Goal: Task Accomplishment & Management: Manage account settings

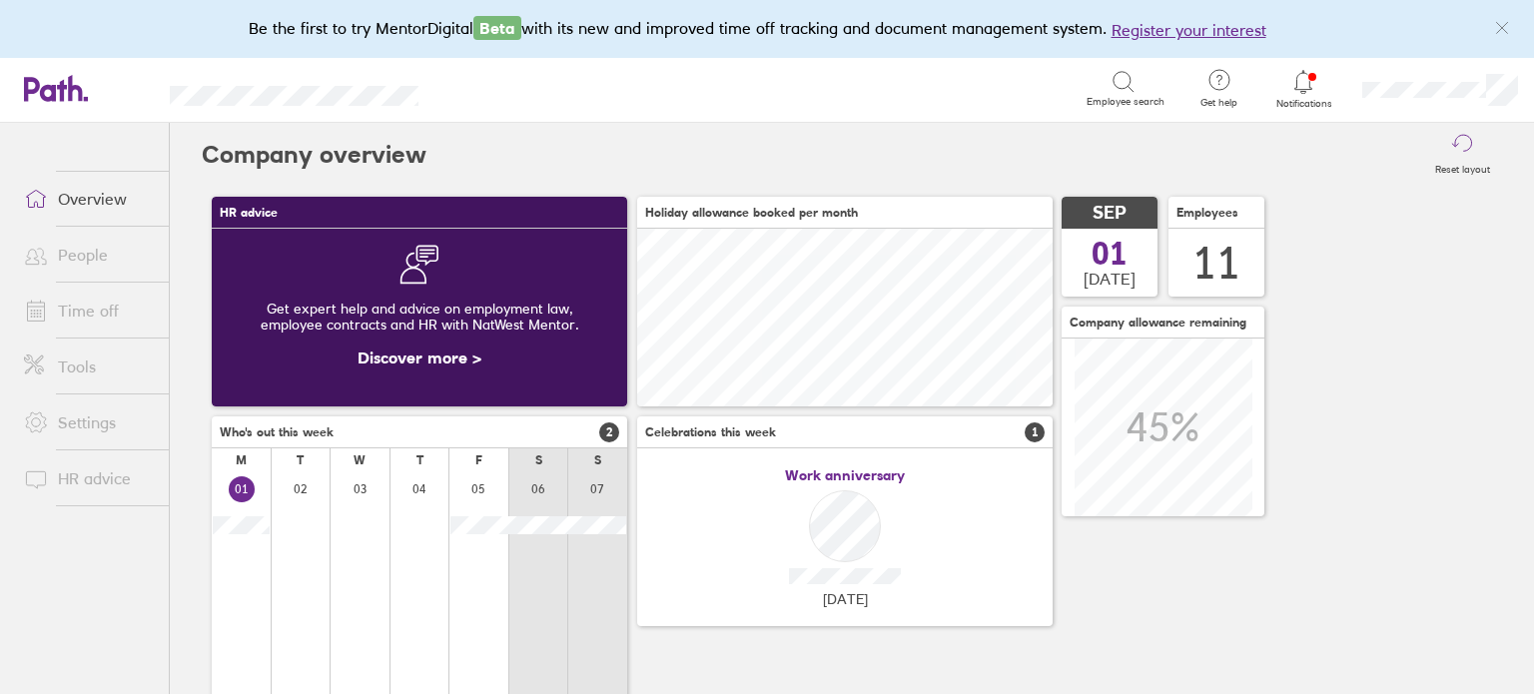
scroll to position [177, 415]
click at [71, 267] on link "People" at bounding box center [88, 255] width 161 height 40
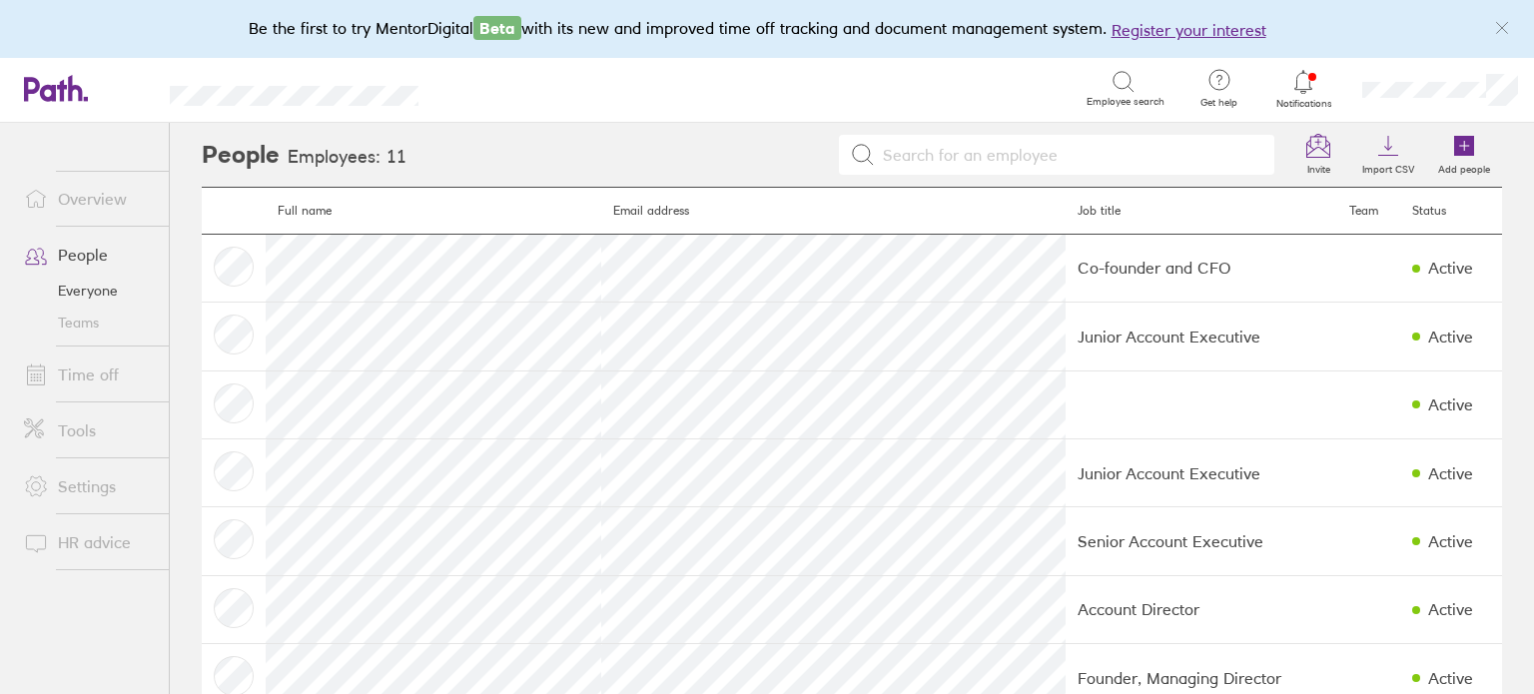
click at [84, 364] on link "Time off" at bounding box center [88, 375] width 161 height 40
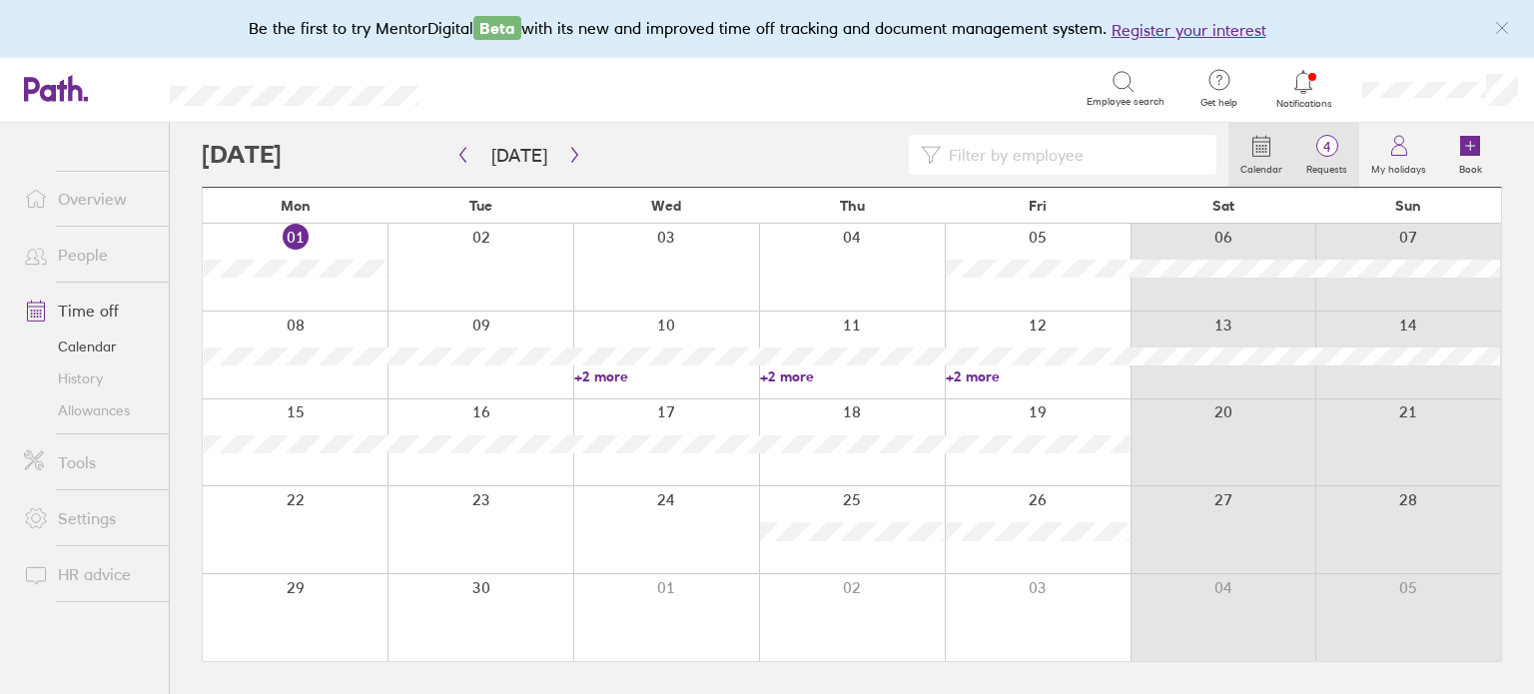
click at [1332, 159] on label "Requests" at bounding box center [1326, 167] width 65 height 18
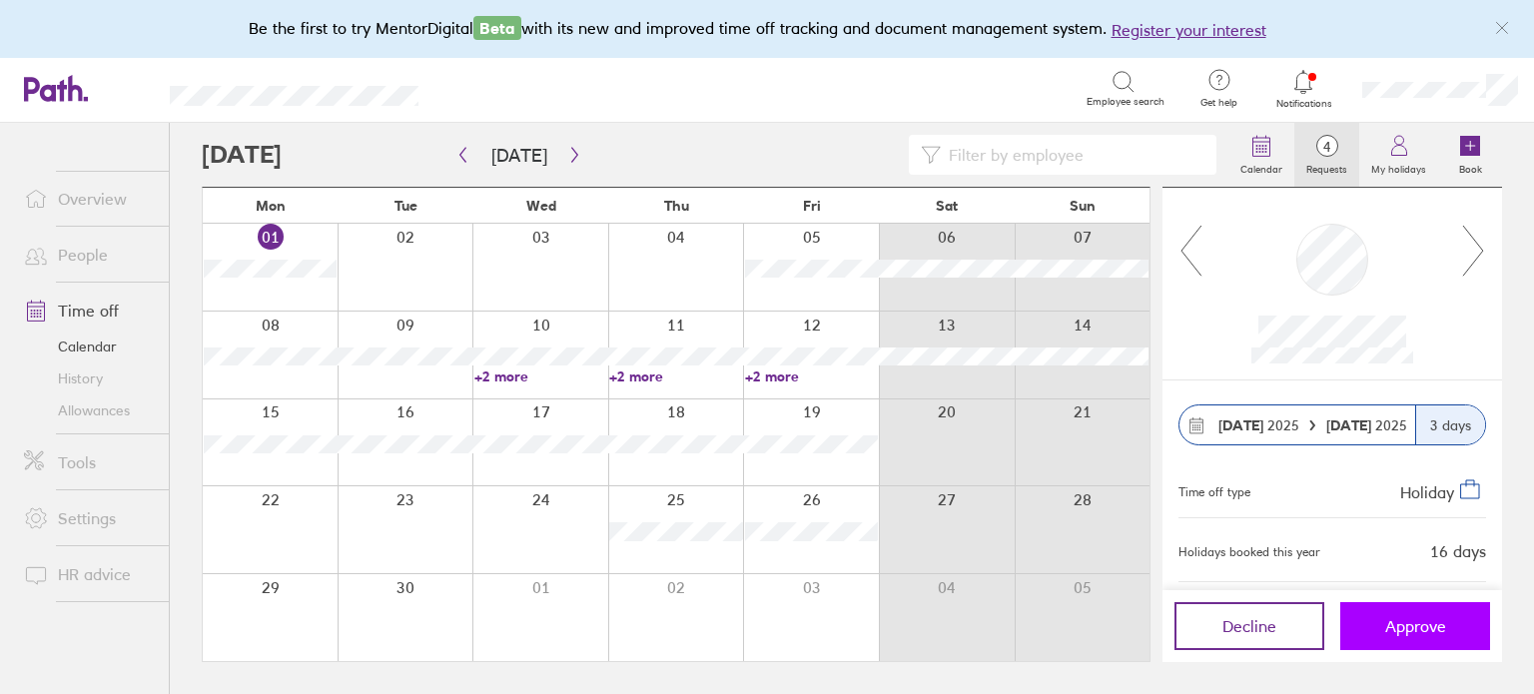
click at [1405, 615] on button "Approve" at bounding box center [1415, 626] width 150 height 48
click at [1409, 634] on span "Approve" at bounding box center [1415, 626] width 61 height 18
click at [1382, 624] on button "Approve" at bounding box center [1415, 626] width 150 height 48
click at [1426, 634] on span "Approve" at bounding box center [1415, 626] width 61 height 18
